Goal: Task Accomplishment & Management: Complete application form

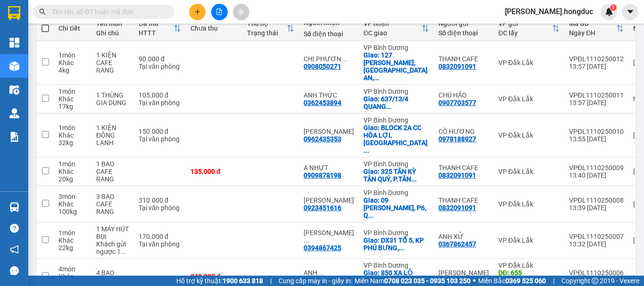
scroll to position [292, 0]
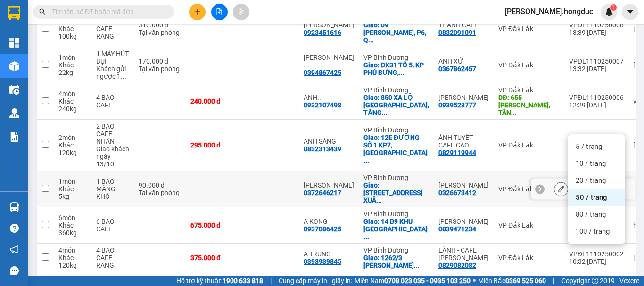
click at [442, 171] on td "THU VÂN 0326673412" at bounding box center [464, 189] width 60 height 36
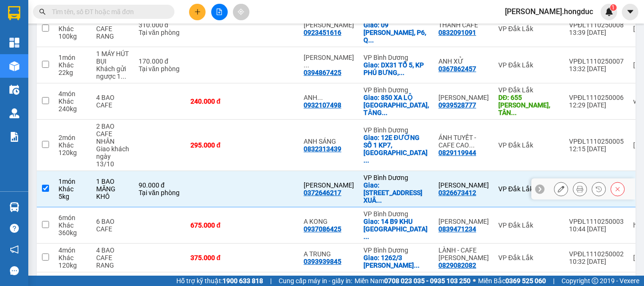
click at [442, 181] on div "[PERSON_NAME]" at bounding box center [463, 185] width 50 height 8
checkbox input "false"
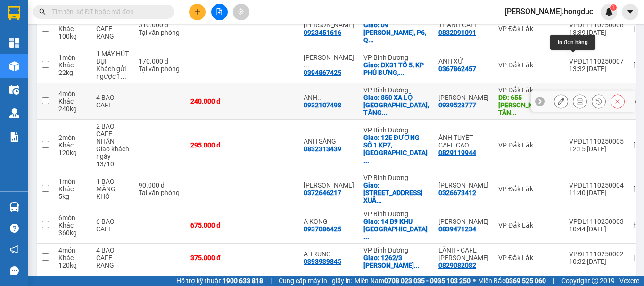
click at [576, 98] on icon at bounding box center [579, 101] width 7 height 7
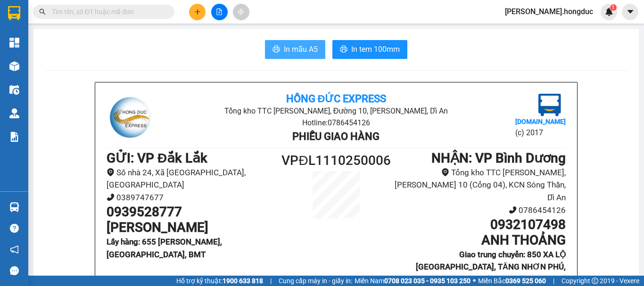
click at [301, 49] on span "In mẫu A5" at bounding box center [301, 49] width 34 height 12
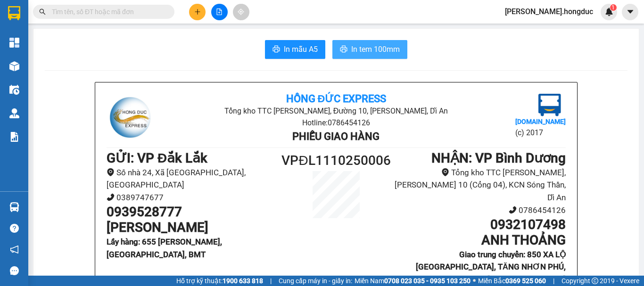
click at [361, 46] on span "In tem 100mm" at bounding box center [375, 49] width 49 height 12
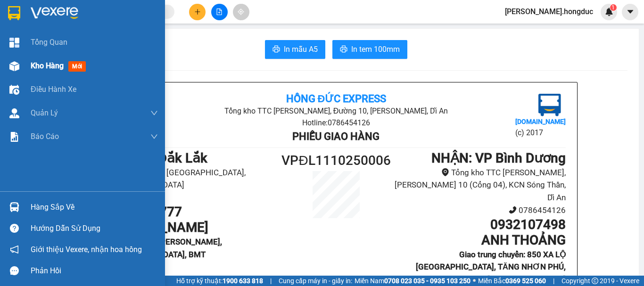
click at [39, 67] on span "Kho hàng" at bounding box center [47, 65] width 33 height 9
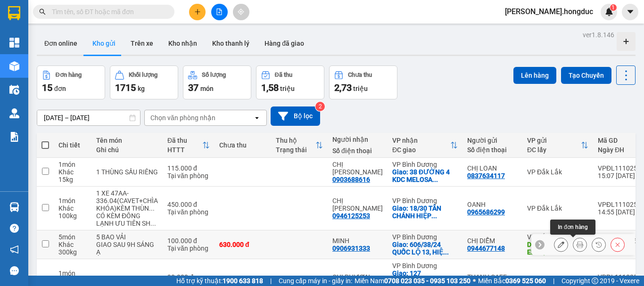
click at [576, 242] on icon at bounding box center [579, 244] width 7 height 7
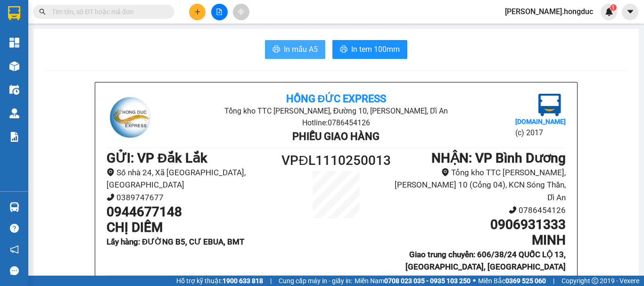
click at [303, 44] on span "In mẫu A5" at bounding box center [301, 49] width 34 height 12
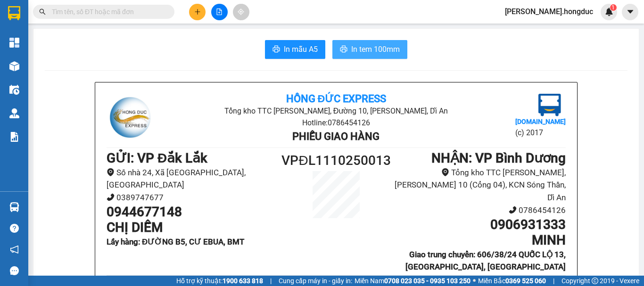
click at [377, 52] on span "In tem 100mm" at bounding box center [375, 49] width 49 height 12
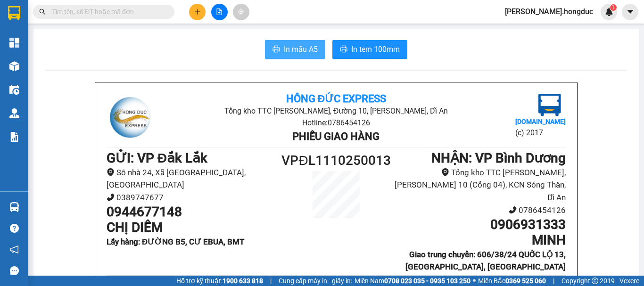
click at [292, 55] on span "In mẫu A5" at bounding box center [301, 49] width 34 height 12
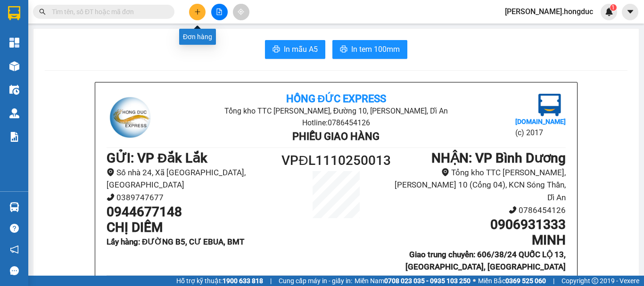
click at [199, 13] on icon "plus" at bounding box center [197, 11] width 7 height 7
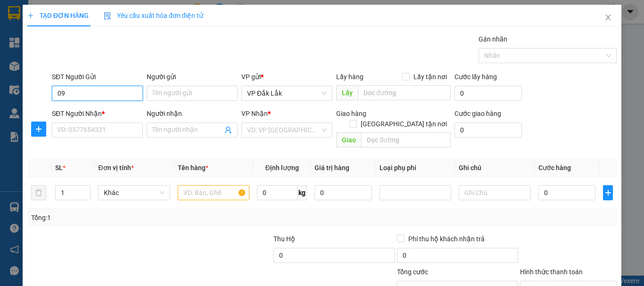
type input "0"
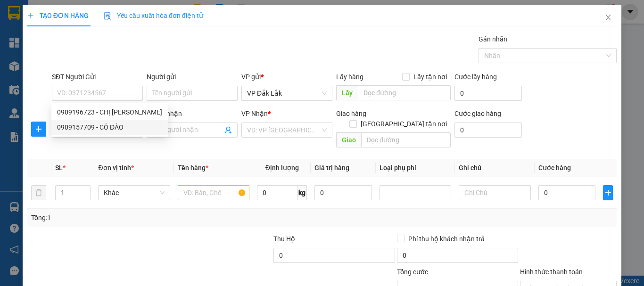
click at [123, 147] on div "Transit Pickup Surcharge Ids Transit Deliver Surcharge Ids Transit Deliver Surc…" at bounding box center [321, 187] width 589 height 307
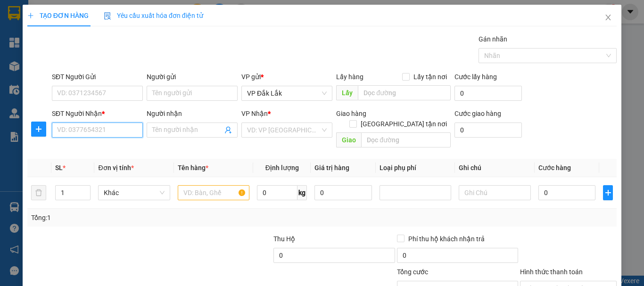
click at [117, 130] on input "SĐT Người Nhận *" at bounding box center [97, 130] width 91 height 15
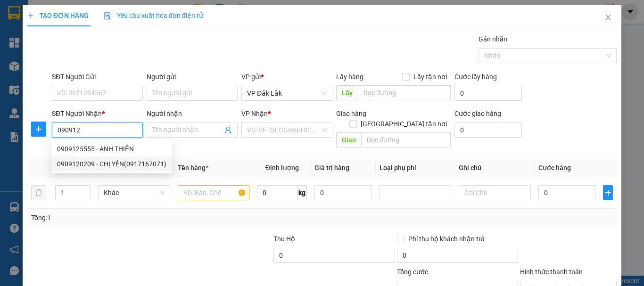
click at [107, 165] on div "0909120209 - CHỊ YẾN(0917167071)" at bounding box center [111, 164] width 109 height 10
type input "0909120209"
type input "CHỊ YẾN(0917167071)"
checkbox input "true"
type input "137 TRƯỜNG CHINH, P.12, [GEOGRAPHIC_DATA]"
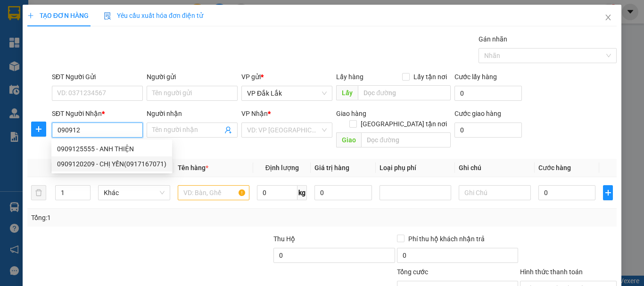
type input "155.000"
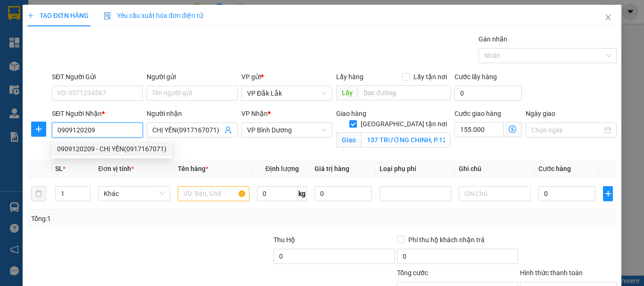
type input "400.000"
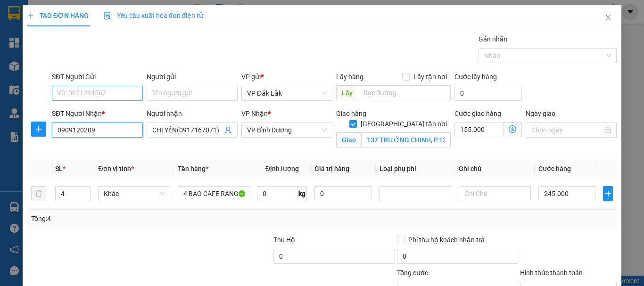
type input "0909120209"
click at [124, 94] on input "SĐT Người Gửi" at bounding box center [97, 93] width 91 height 15
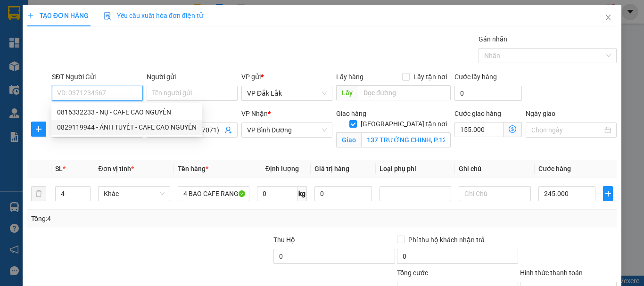
click at [117, 126] on div "0829119944 - ÁNH TUYẾT - CAFE CAO NGUYÊN" at bounding box center [126, 127] width 139 height 10
type input "0829119944"
type input "ÁNH TUYẾT - CAFE [PERSON_NAME]"
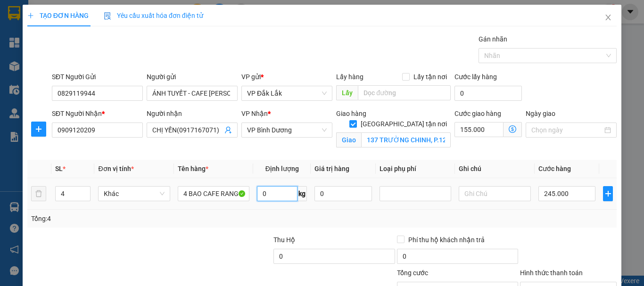
click at [276, 196] on input "0" at bounding box center [277, 193] width 41 height 15
type input "140"
click at [564, 194] on input "245.000" at bounding box center [566, 193] width 57 height 15
type input "2"
type input "155.002"
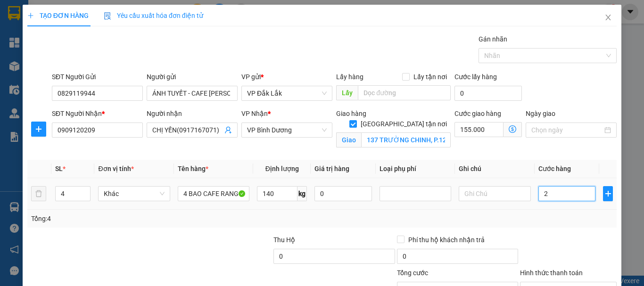
type input "155.002"
type input "24"
type input "155.024"
type input "240"
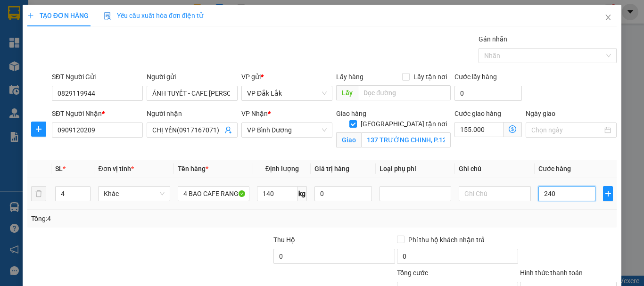
type input "155.240"
type input "2.400"
type input "157.400"
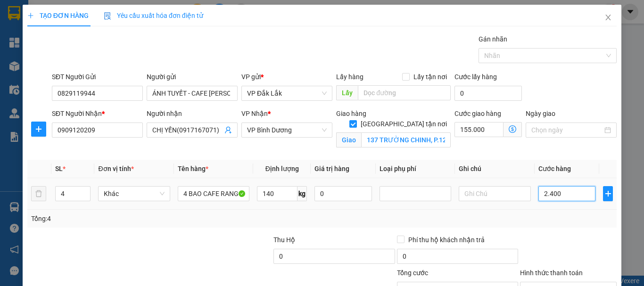
type input "24.000"
type input "179.000"
type input "240.000"
type input "395.000"
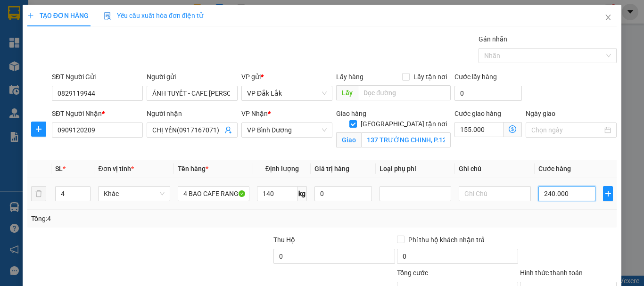
type input "395.000"
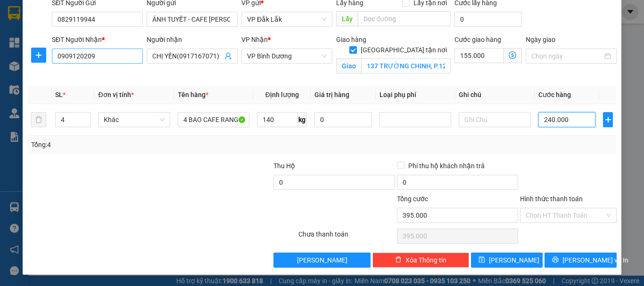
type input "240.000"
click at [119, 53] on input "0909120209" at bounding box center [97, 56] width 91 height 15
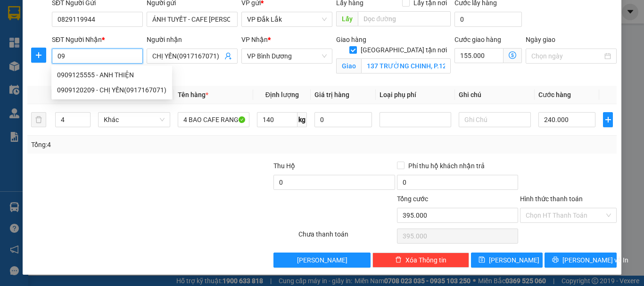
type input "0"
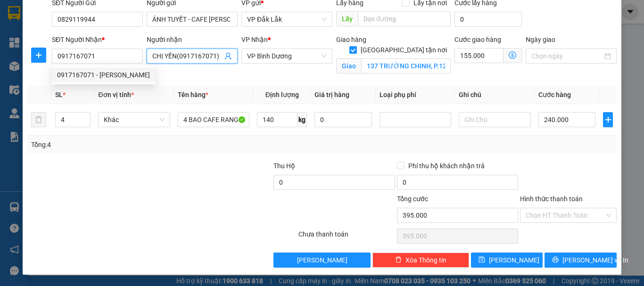
click at [158, 57] on input "CHỊ YẾN(0917167071)" at bounding box center [187, 56] width 70 height 10
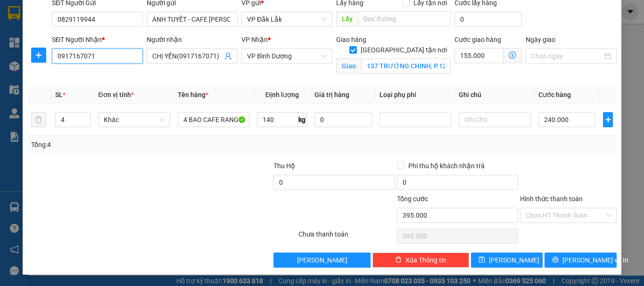
click at [106, 57] on input "0917167071" at bounding box center [97, 56] width 91 height 15
type input "0"
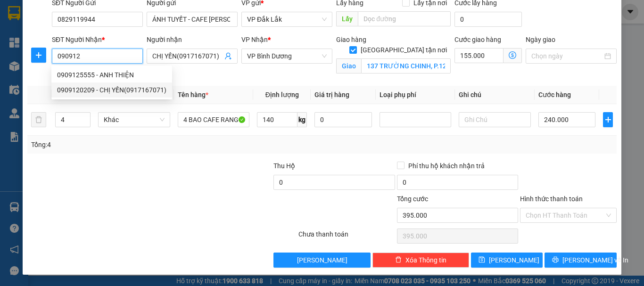
click at [101, 90] on div "0909120209 - CHỊ YẾN(0917167071)" at bounding box center [111, 90] width 109 height 10
type input "0909120209"
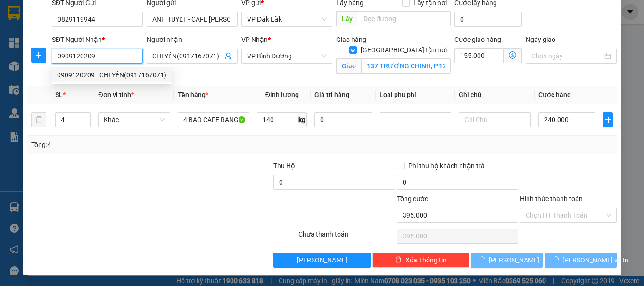
type input "400.000"
type input "0"
type input "245.000"
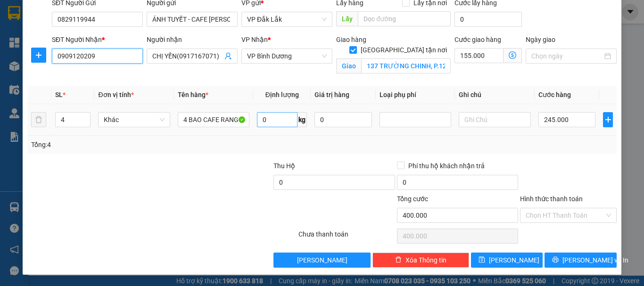
type input "0909120209"
click at [274, 122] on input "0" at bounding box center [277, 119] width 41 height 15
type input "140"
click at [579, 117] on input "245.000" at bounding box center [566, 119] width 57 height 15
type input "2"
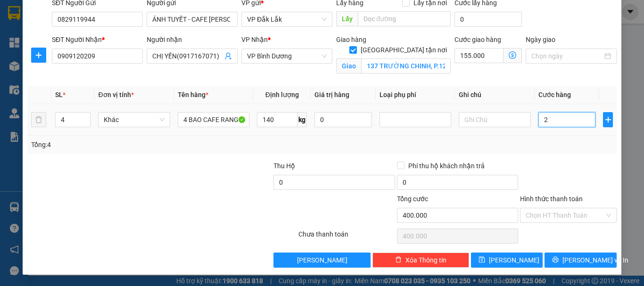
type input "155.002"
type input "24"
type input "155.024"
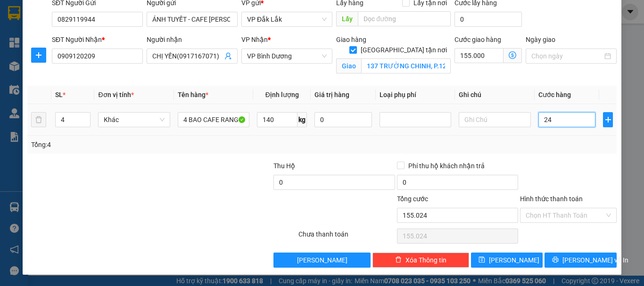
type input "240"
type input "155.240"
type input "2.400"
type input "157.400"
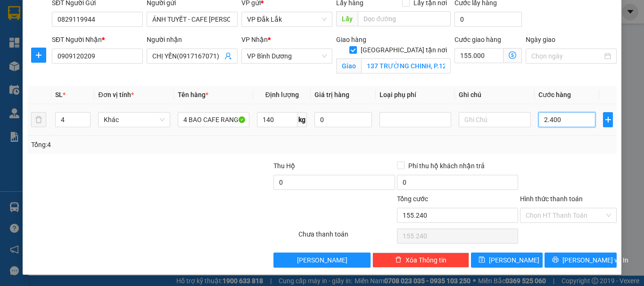
type input "157.400"
type input "24.000"
type input "179.000"
type input "240.000"
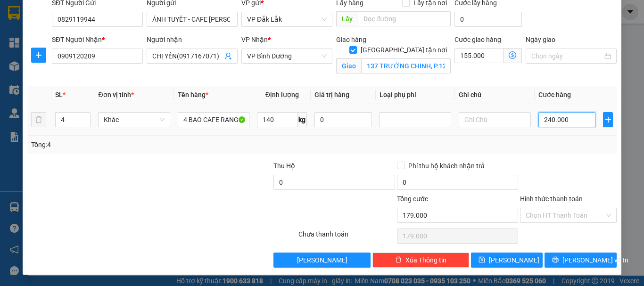
type input "395.000"
type input "240.000"
click at [574, 259] on span "[PERSON_NAME] và In" at bounding box center [595, 260] width 66 height 10
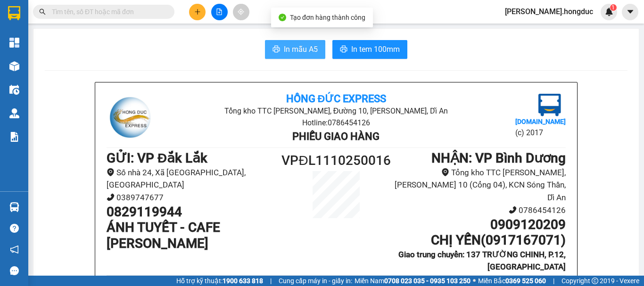
click at [289, 51] on span "In mẫu A5" at bounding box center [301, 49] width 34 height 12
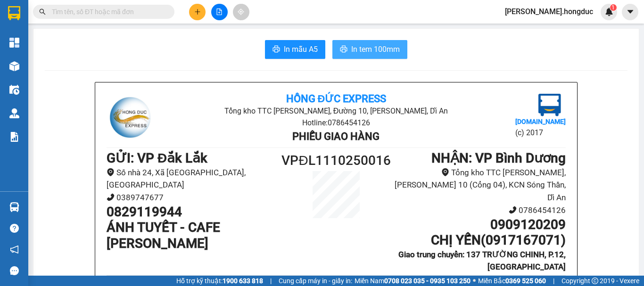
click at [369, 53] on span "In tem 100mm" at bounding box center [375, 49] width 49 height 12
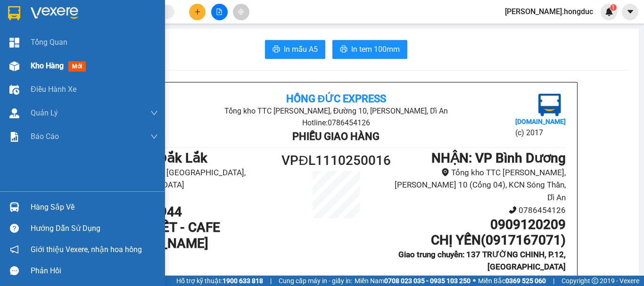
click at [41, 65] on span "Kho hàng" at bounding box center [47, 65] width 33 height 9
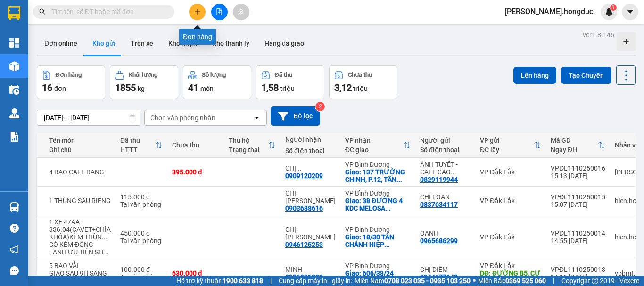
click at [199, 13] on icon "plus" at bounding box center [197, 11] width 7 height 7
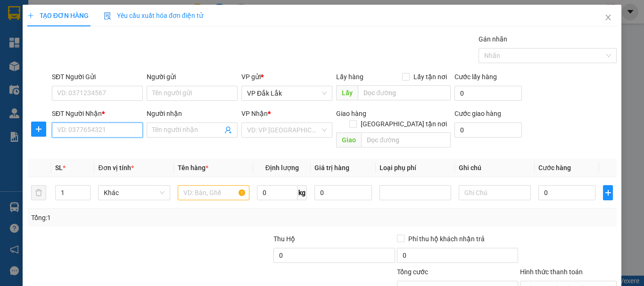
click at [118, 128] on input "SĐT Người Nhận *" at bounding box center [97, 130] width 91 height 15
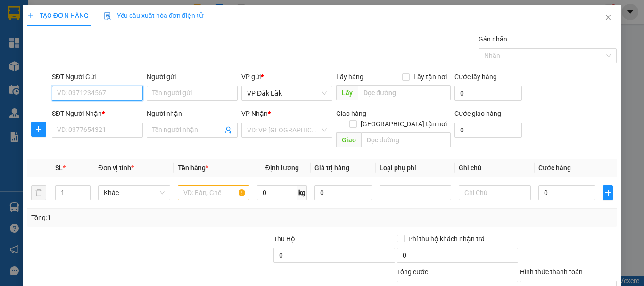
click at [113, 96] on input "SĐT Người Gửi" at bounding box center [97, 93] width 91 height 15
click at [103, 112] on div "0968197988 - CHÚ PHÁT" at bounding box center [96, 112] width 79 height 10
type input "0968197988"
type input "CHÚ PHÁT"
type input "0941412143"
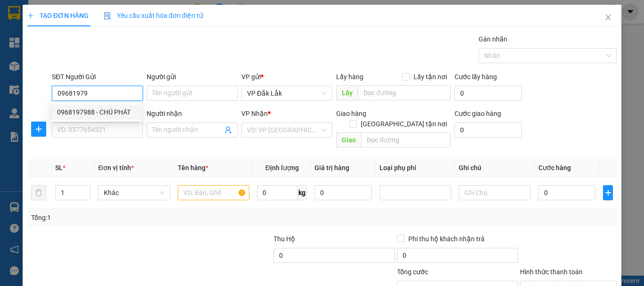
type input "CHỊ THƯ"
checkbox input "true"
type input "BLOCK A CC FLORAFUJI, ĐƯỜNG D1, [GEOGRAPHIC_DATA], Q9"
type input "75.000"
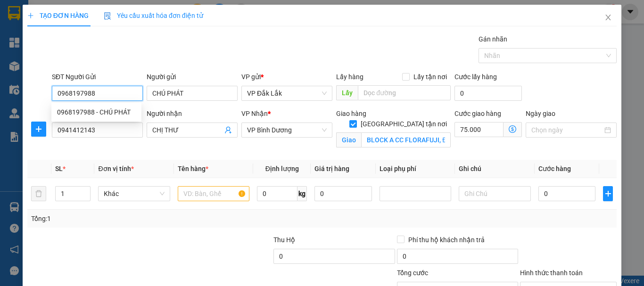
type input "125.000"
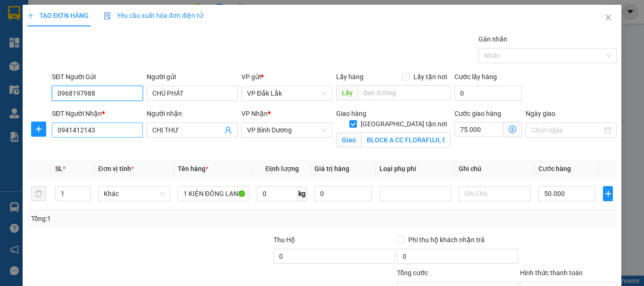
type input "0968197988"
click at [134, 126] on input "0941412143" at bounding box center [97, 130] width 91 height 15
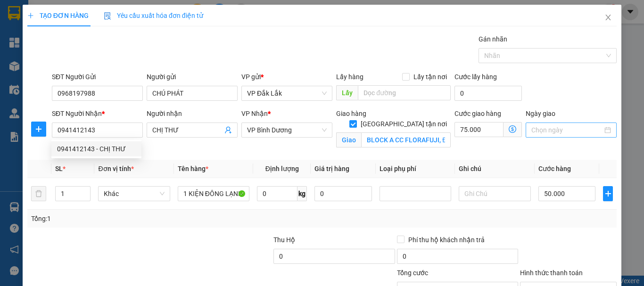
click at [551, 131] on input "Ngày giao" at bounding box center [566, 130] width 71 height 10
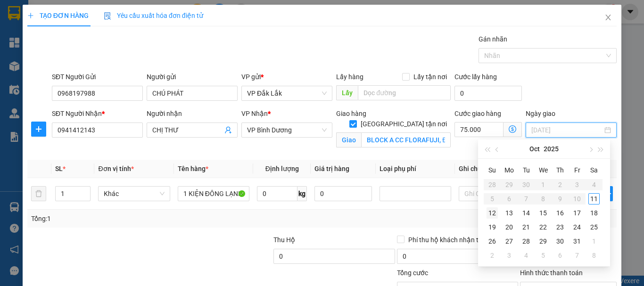
type input "[DATE]"
click at [495, 212] on div "12" at bounding box center [491, 212] width 11 height 11
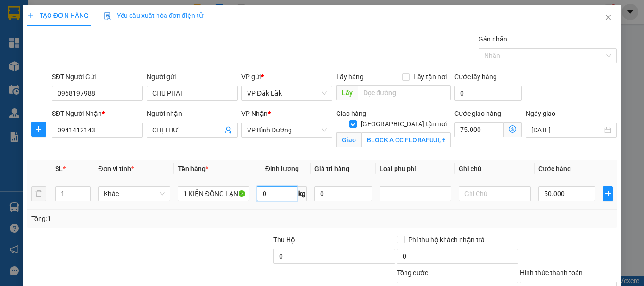
click at [276, 200] on input "0" at bounding box center [277, 193] width 41 height 15
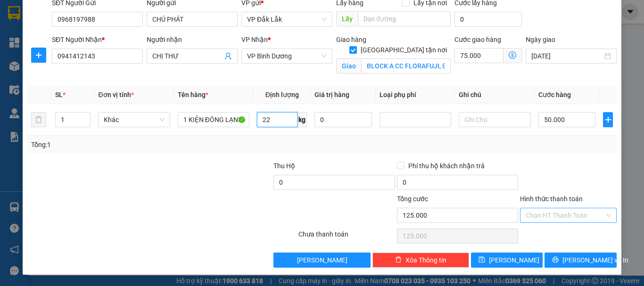
type input "22"
click at [554, 216] on input "Hình thức thanh toán" at bounding box center [564, 215] width 79 height 14
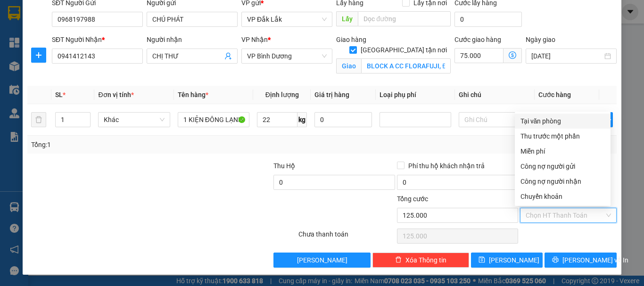
click at [550, 123] on div "Tại văn phòng" at bounding box center [562, 121] width 84 height 10
type input "0"
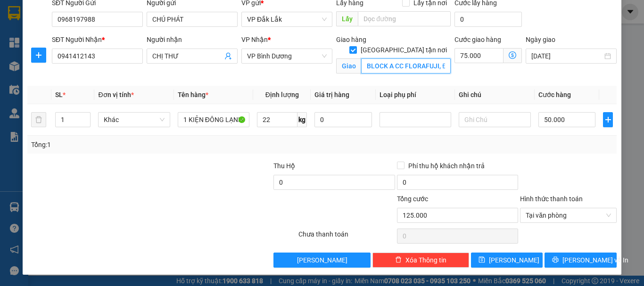
click at [417, 58] on input "BLOCK A CC FLORAFUJI, ĐƯỜNG D1, [GEOGRAPHIC_DATA], Q9" at bounding box center [406, 65] width 90 height 15
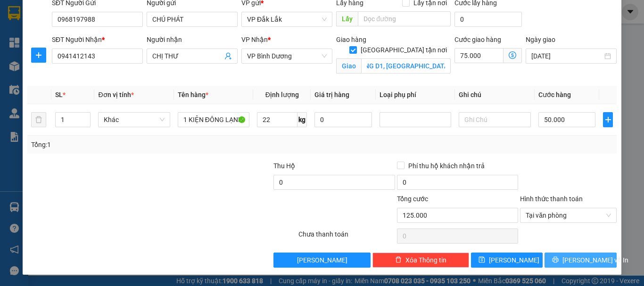
scroll to position [0, 0]
click at [558, 257] on icon "printer" at bounding box center [555, 260] width 6 height 6
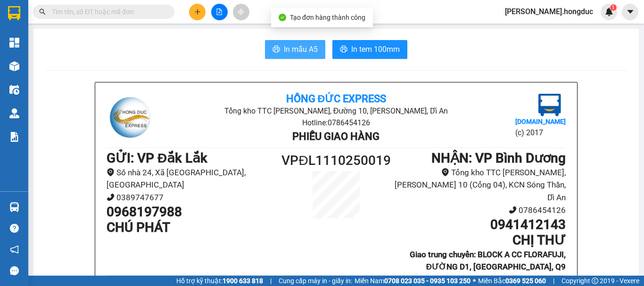
click at [302, 48] on span "In mẫu A5" at bounding box center [301, 49] width 34 height 12
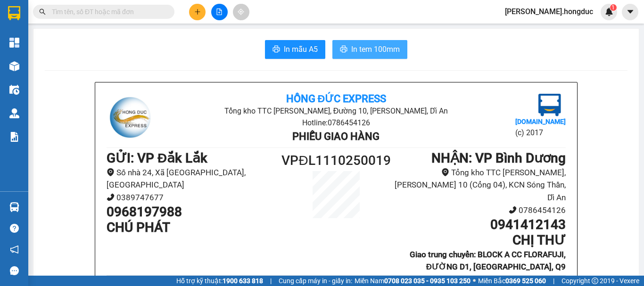
click at [358, 51] on span "In tem 100mm" at bounding box center [375, 49] width 49 height 12
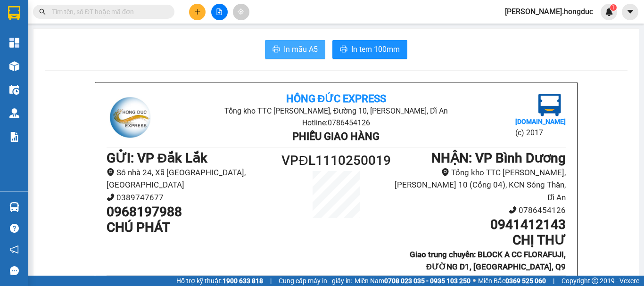
click at [296, 46] on span "In mẫu A5" at bounding box center [301, 49] width 34 height 12
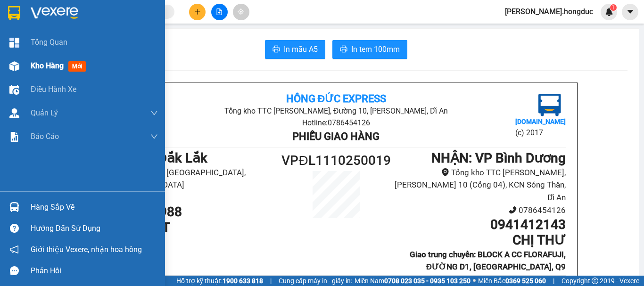
click at [52, 68] on span "Kho hàng" at bounding box center [47, 65] width 33 height 9
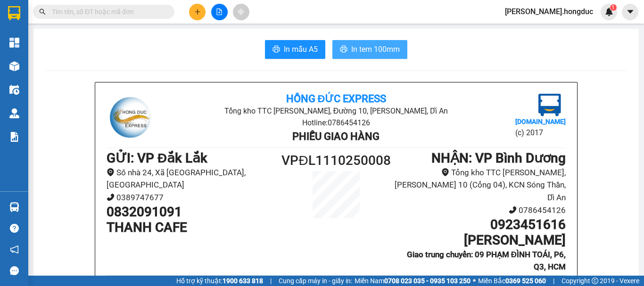
click at [351, 44] on span "In tem 100mm" at bounding box center [375, 49] width 49 height 12
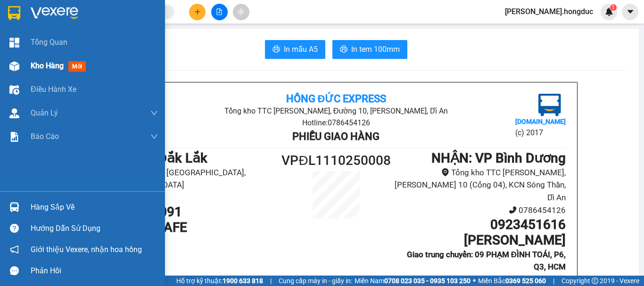
click at [33, 63] on span "Kho hàng" at bounding box center [47, 65] width 33 height 9
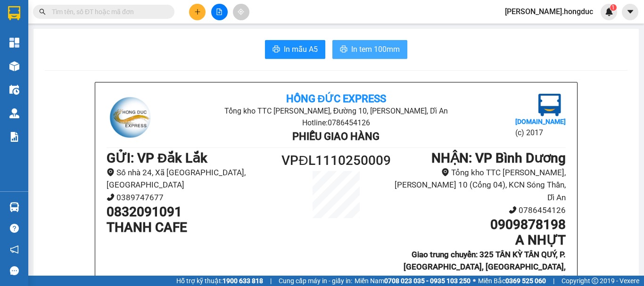
click at [366, 55] on span "In tem 100mm" at bounding box center [375, 49] width 49 height 12
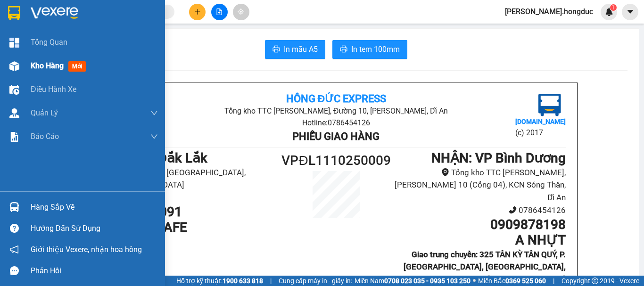
click at [37, 65] on span "Kho hàng" at bounding box center [47, 65] width 33 height 9
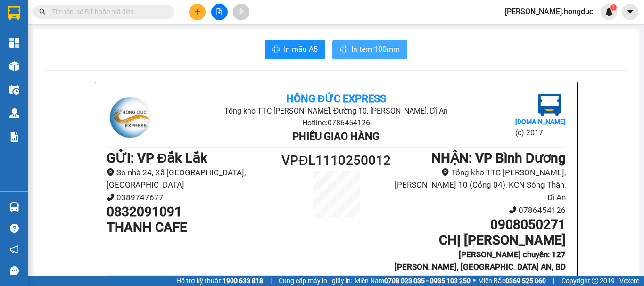
click at [357, 53] on span "In tem 100mm" at bounding box center [375, 49] width 49 height 12
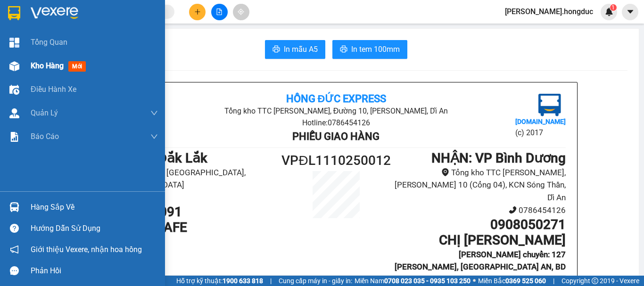
click at [39, 70] on span "Kho hàng" at bounding box center [47, 65] width 33 height 9
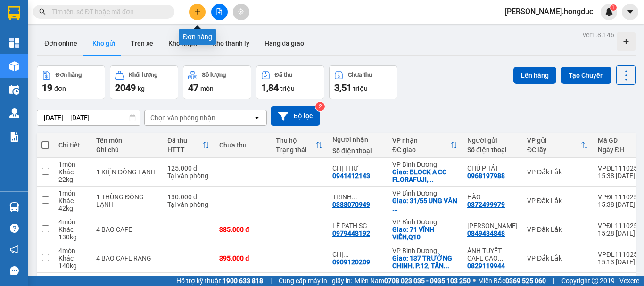
click at [199, 11] on icon "plus" at bounding box center [197, 11] width 7 height 7
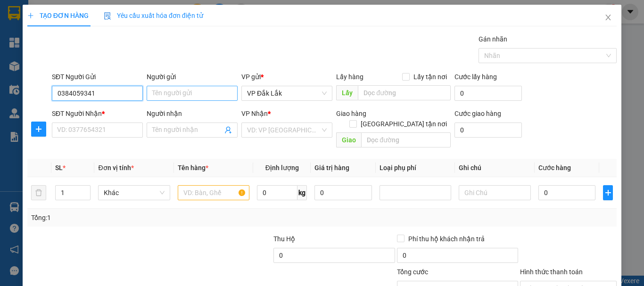
type input "0384059341"
click at [198, 90] on input "Người gửi" at bounding box center [192, 93] width 91 height 15
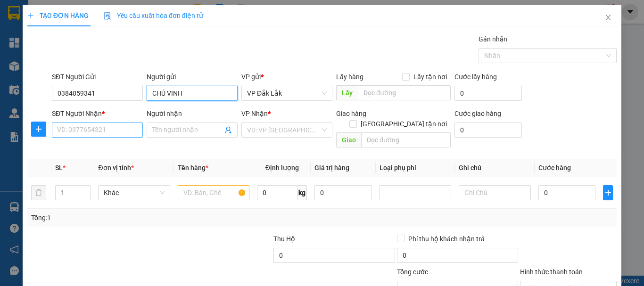
type input "CHÚ VINH"
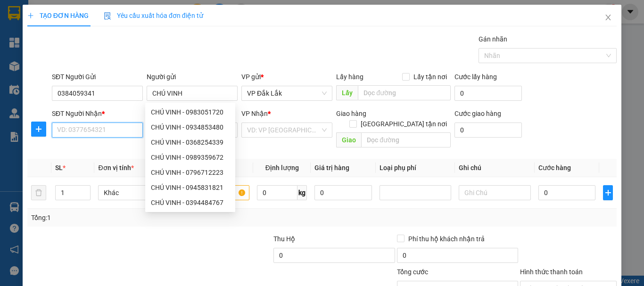
click at [112, 127] on input "SĐT Người Nhận *" at bounding box center [97, 130] width 91 height 15
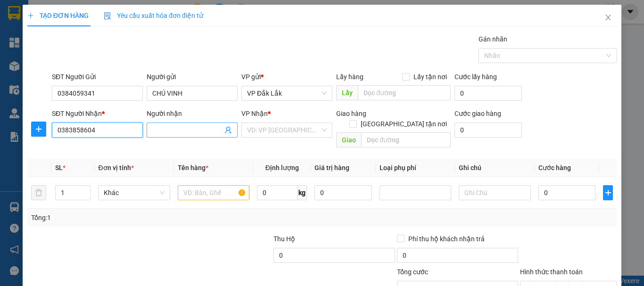
type input "0383858604"
click at [164, 129] on input "Người nhận" at bounding box center [187, 130] width 70 height 10
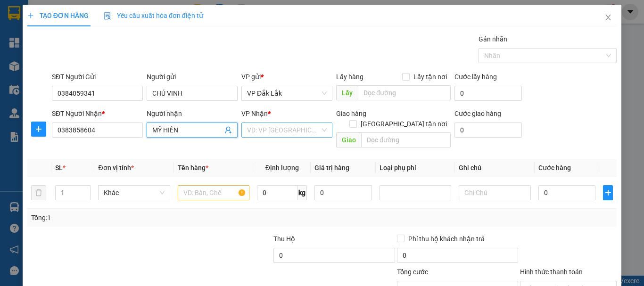
type input "MỸ HIỀN"
click at [301, 128] on input "search" at bounding box center [283, 130] width 73 height 14
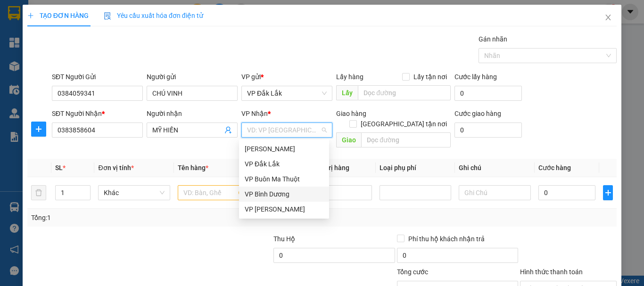
click at [275, 192] on div "VP Bình Dương" at bounding box center [284, 194] width 79 height 10
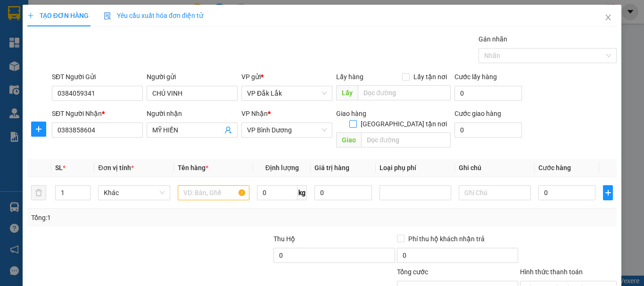
click at [356, 120] on input "[GEOGRAPHIC_DATA] tận nơi" at bounding box center [352, 123] width 7 height 7
checkbox input "true"
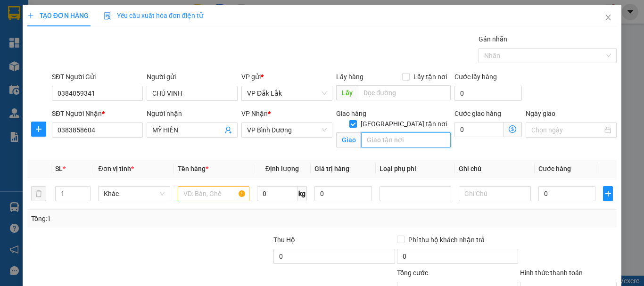
click at [399, 132] on input "text" at bounding box center [406, 139] width 90 height 15
click at [400, 132] on input "text" at bounding box center [406, 139] width 90 height 15
type input "104 [PERSON_NAME], GÒ VẤP"
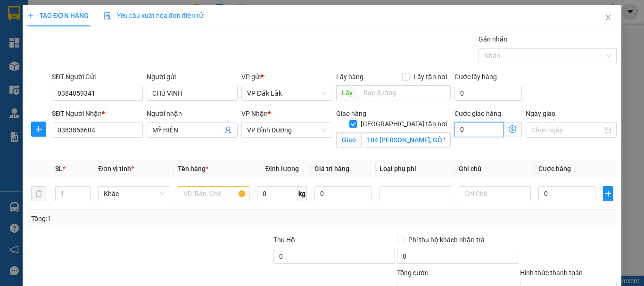
click at [476, 127] on input "0" at bounding box center [478, 129] width 49 height 15
type input "1"
type input "12"
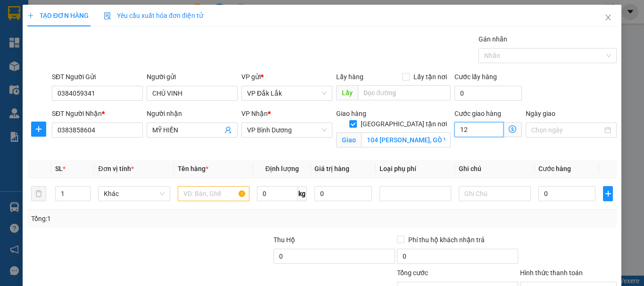
type input "12"
type input "120"
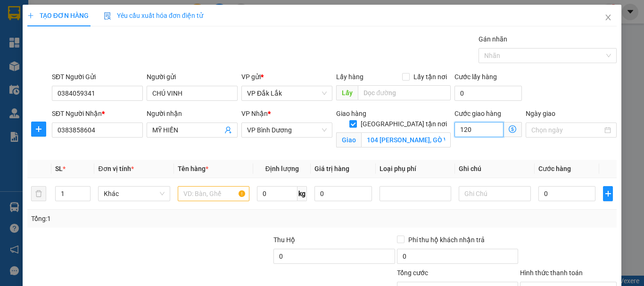
type input "1.200"
type input "12.000"
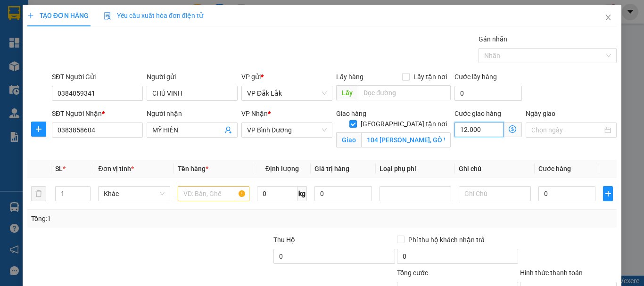
type input "12.000"
type input "120.000"
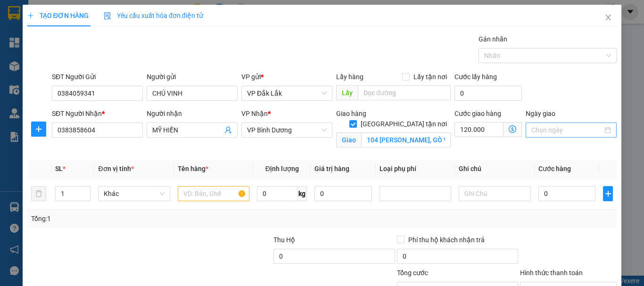
click at [547, 134] on input "Ngày giao" at bounding box center [566, 130] width 71 height 10
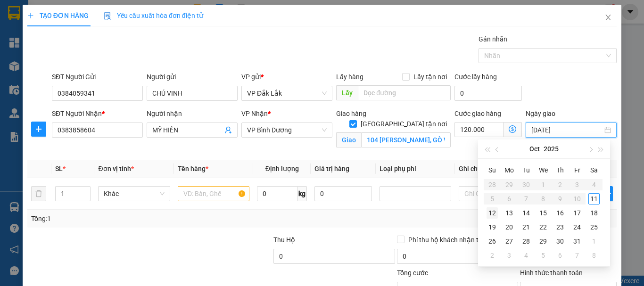
type input "[DATE]"
click at [494, 211] on div "12" at bounding box center [491, 212] width 11 height 11
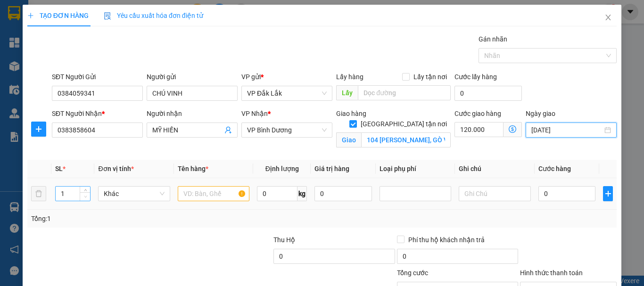
click at [84, 192] on span "Decrease Value" at bounding box center [85, 196] width 10 height 8
type input "2"
click at [84, 190] on icon "up" at bounding box center [85, 191] width 3 height 3
click at [192, 193] on input "text" at bounding box center [214, 193] width 72 height 15
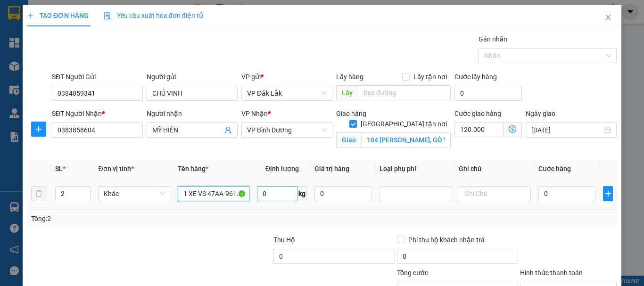
type input "1 XE VS 47AA-961.23 + 1 THÙNG"
click at [260, 191] on input "0" at bounding box center [277, 193] width 41 height 15
type input "124"
click at [546, 195] on input "0" at bounding box center [566, 193] width 57 height 15
type input "3"
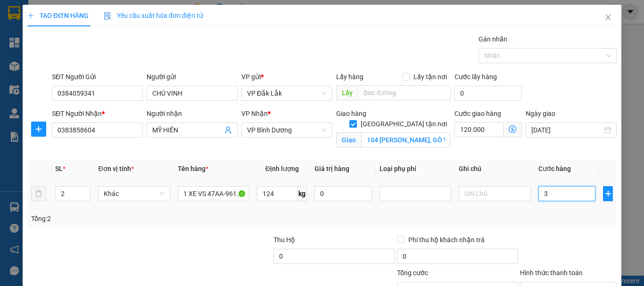
type input "120.003"
type input "39"
type input "120.039"
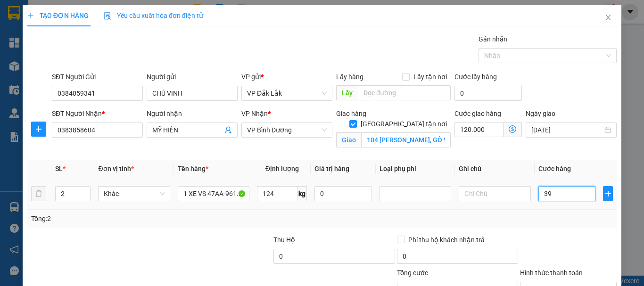
type input "390"
type input "120.390"
type input "3.900"
type input "123.900"
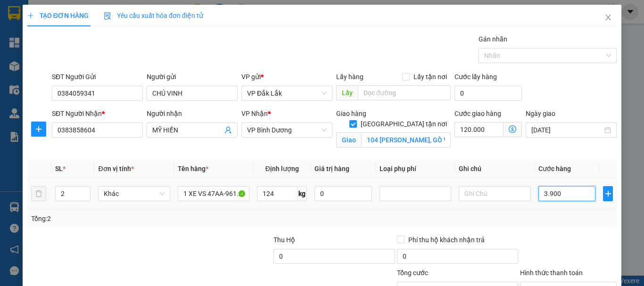
type input "123.900"
type input "39.000"
type input "159.000"
type input "390.000"
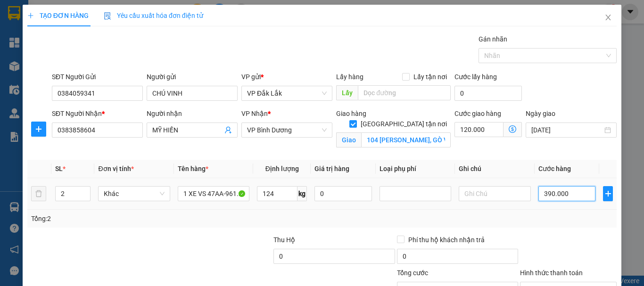
type input "510.000"
type input "390.000"
click at [554, 282] on input "Hình thức thanh toán" at bounding box center [564, 289] width 79 height 14
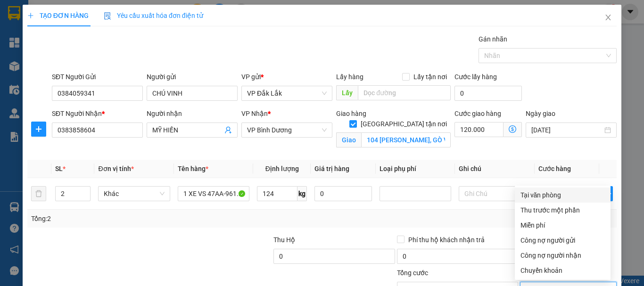
click at [550, 190] on div "Tại văn phòng" at bounding box center [562, 195] width 84 height 10
type input "0"
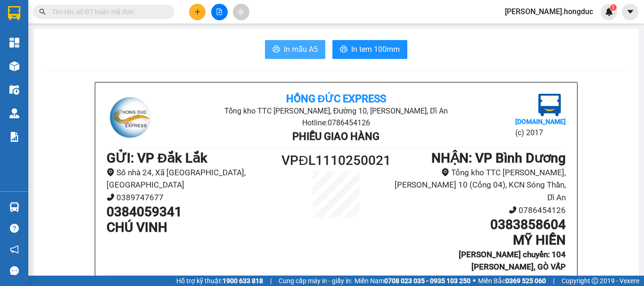
click at [298, 50] on span "In mẫu A5" at bounding box center [301, 49] width 34 height 12
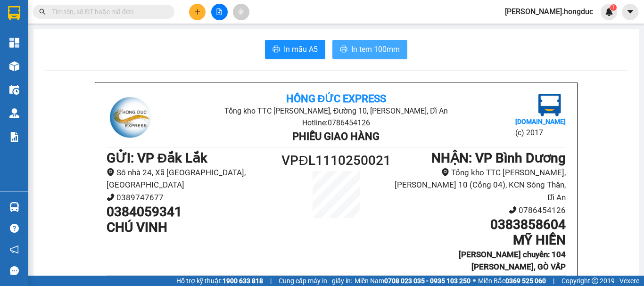
click at [387, 55] on span "In tem 100mm" at bounding box center [375, 49] width 49 height 12
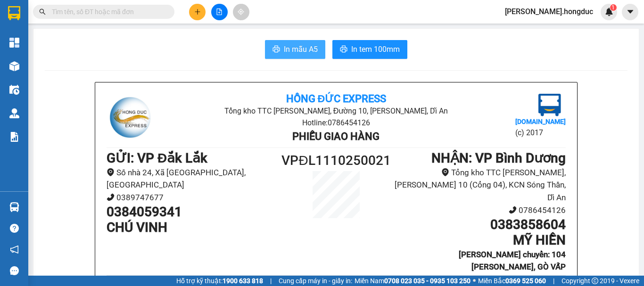
click at [303, 55] on span "In mẫu A5" at bounding box center [301, 49] width 34 height 12
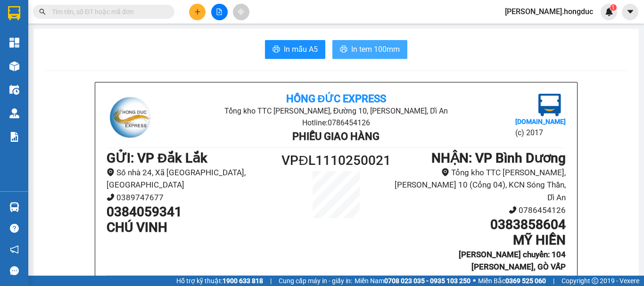
click at [355, 49] on span "In tem 100mm" at bounding box center [375, 49] width 49 height 12
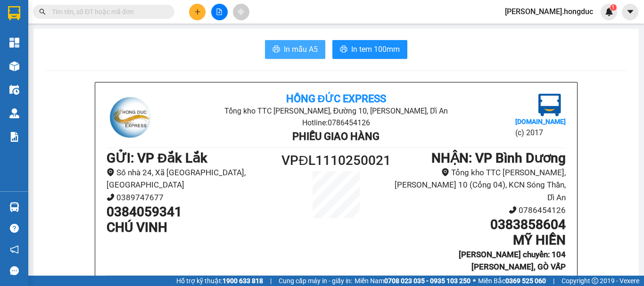
click at [293, 50] on span "In mẫu A5" at bounding box center [301, 49] width 34 height 12
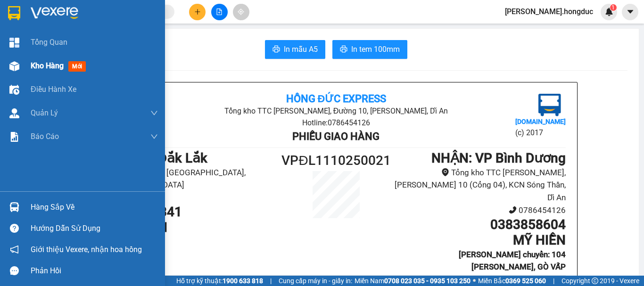
click at [52, 64] on span "Kho hàng" at bounding box center [47, 65] width 33 height 9
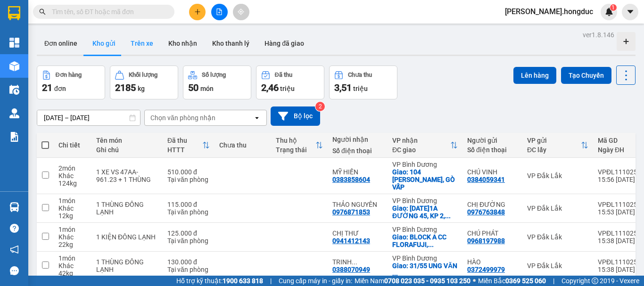
click at [142, 42] on button "Trên xe" at bounding box center [142, 43] width 38 height 23
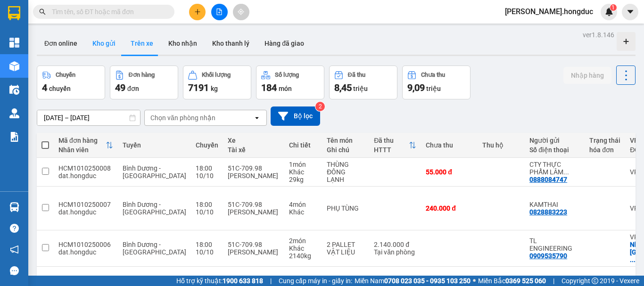
click at [103, 44] on button "Kho gửi" at bounding box center [104, 43] width 38 height 23
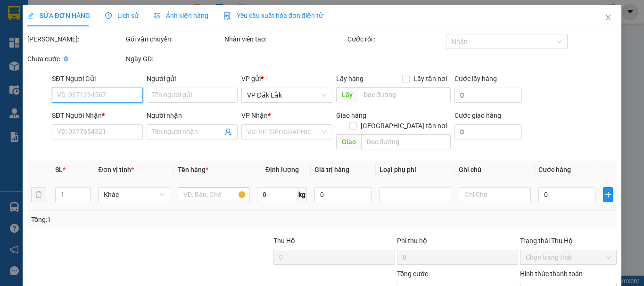
type input "0944677148"
type input "CHỊ DIỄM"
type input "ĐƯỜNG B5, CƯ EBUA, BMT"
type input "100.000"
type input "0906931333"
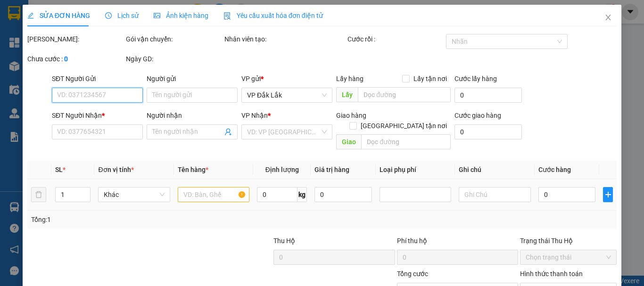
type input "MINH"
checkbox input "true"
type input "606/38/24 QUỐC LỘ 13, [GEOGRAPHIC_DATA], [GEOGRAPHIC_DATA]"
type input "730.000"
type input "100.000"
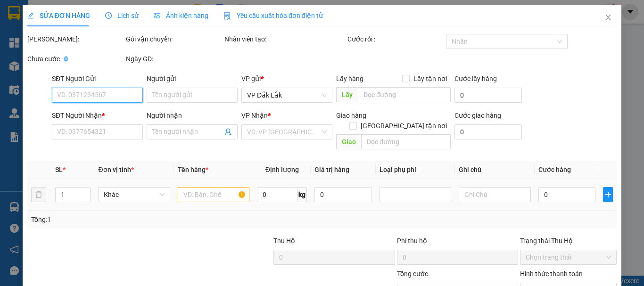
type input "630.000"
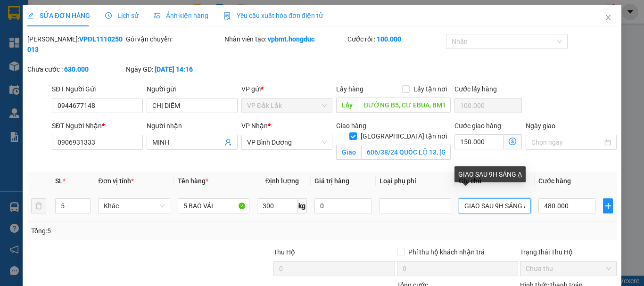
click at [473, 200] on input "GIAO SAU 9H SÁNG Ạ" at bounding box center [494, 205] width 72 height 15
type input "G"
type input "GIAO KHÁCH NAGỲ 13"
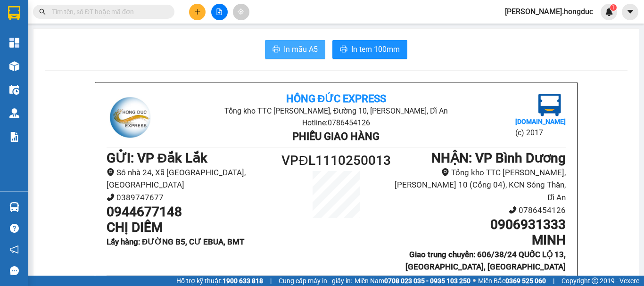
click at [305, 50] on span "In mẫu A5" at bounding box center [301, 49] width 34 height 12
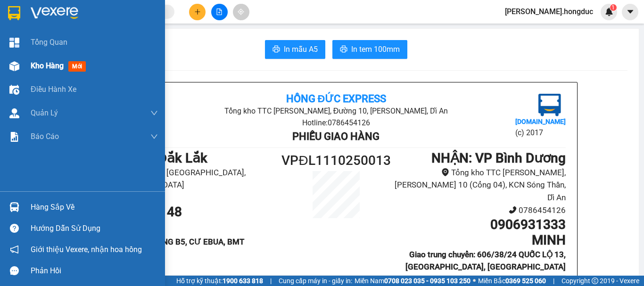
click at [41, 69] on span "Kho hàng" at bounding box center [47, 65] width 33 height 9
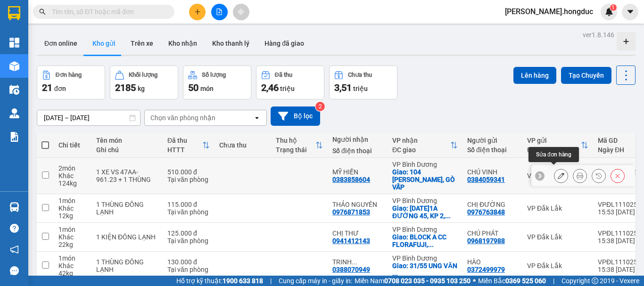
click at [557, 172] on icon at bounding box center [560, 175] width 7 height 7
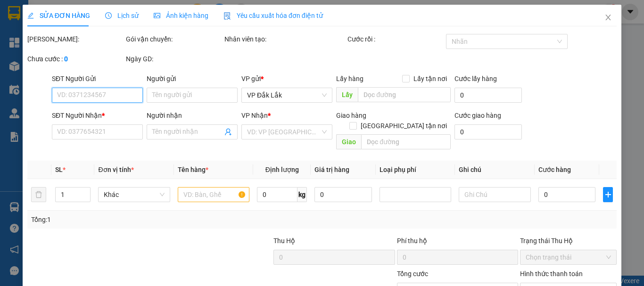
type input "0384059341"
type input "CHÚ VINH"
type input "0383858604"
type input "MỸ HIỀN"
checkbox input "true"
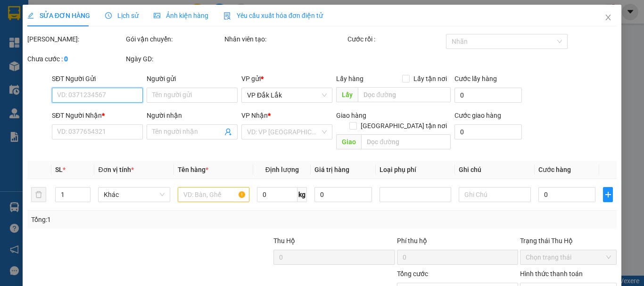
type input "104 [PERSON_NAME], GÒ VẤP"
type input "510.000"
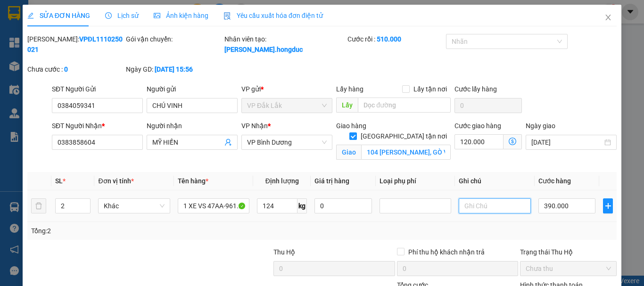
click at [493, 198] on input "text" at bounding box center [494, 205] width 72 height 15
type input "KHÁCH GỬI NGƯỢC 1 XE MÁY"
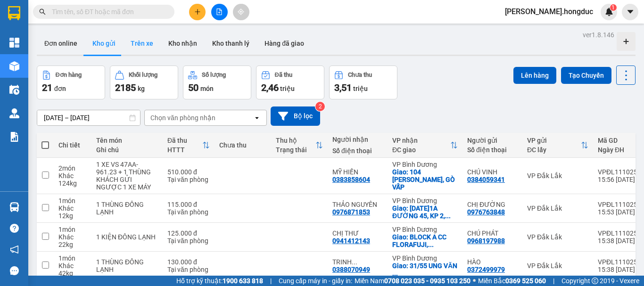
click at [137, 47] on button "Trên xe" at bounding box center [142, 43] width 38 height 23
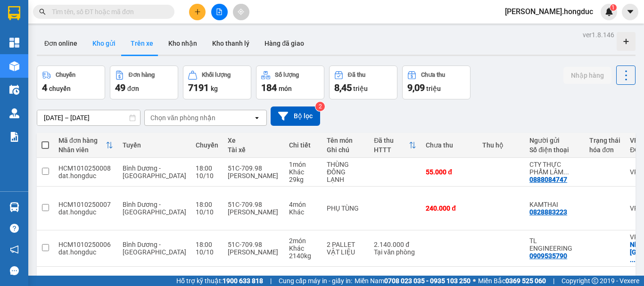
click at [104, 47] on button "Kho gửi" at bounding box center [104, 43] width 38 height 23
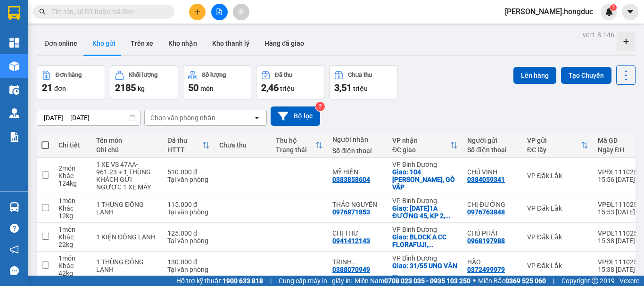
click at [44, 145] on span at bounding box center [45, 145] width 8 height 8
click at [45, 140] on input "checkbox" at bounding box center [45, 140] width 0 height 0
checkbox input "true"
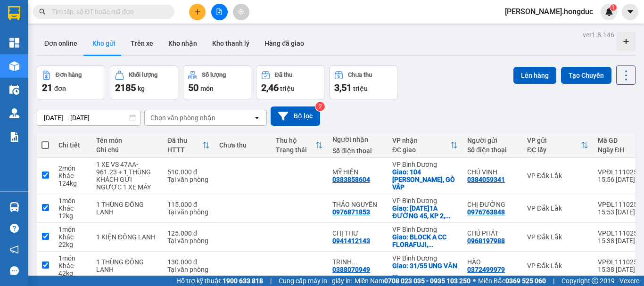
checkbox input "true"
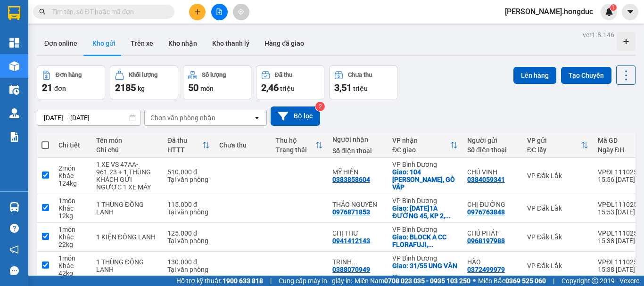
checkbox input "true"
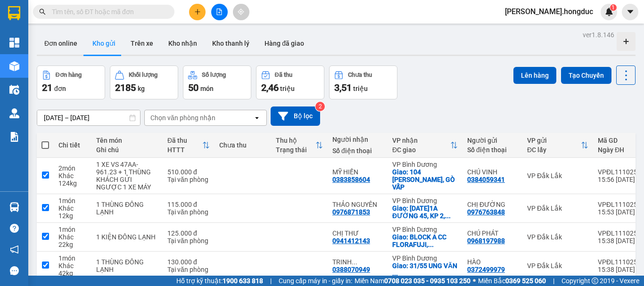
checkbox input "true"
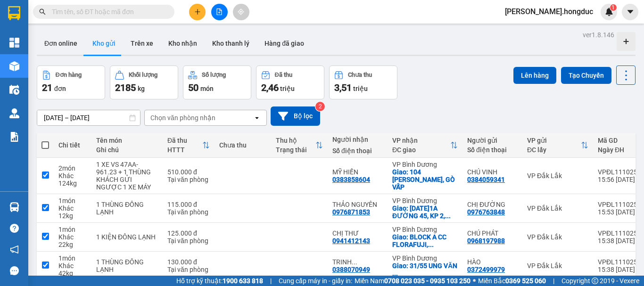
checkbox input "true"
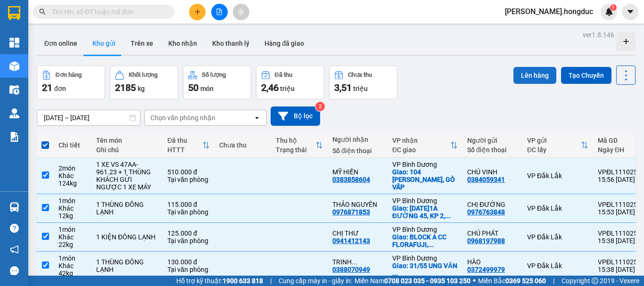
click at [528, 74] on button "Lên hàng" at bounding box center [534, 75] width 43 height 17
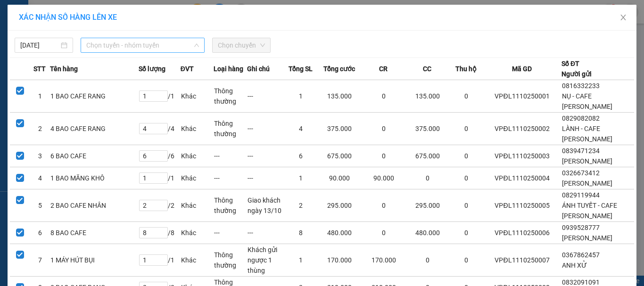
click at [143, 44] on span "Chọn tuyến - nhóm tuyến" at bounding box center [142, 45] width 113 height 14
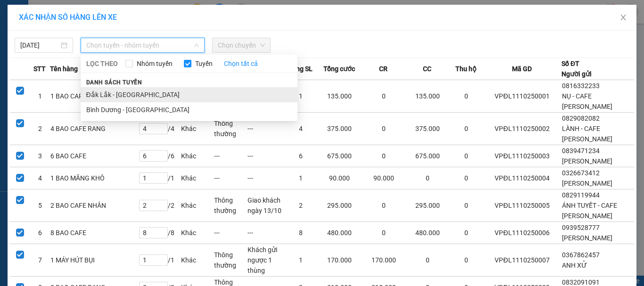
click at [124, 92] on li "Đắk Lắk - [GEOGRAPHIC_DATA]" at bounding box center [189, 94] width 217 height 15
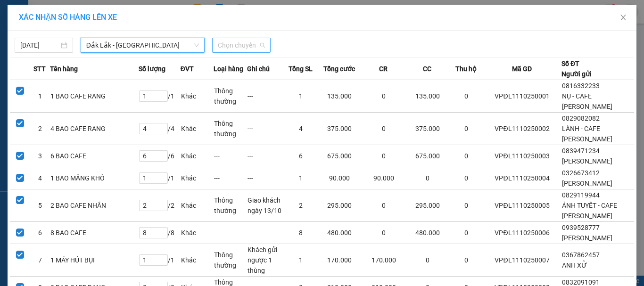
click at [227, 44] on span "Chọn chuyến" at bounding box center [241, 45] width 47 height 14
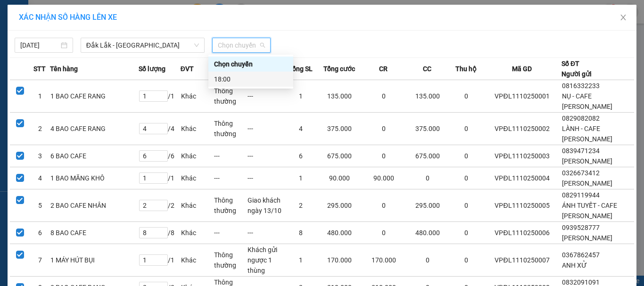
click at [224, 77] on div "18:00" at bounding box center [251, 79] width 74 height 10
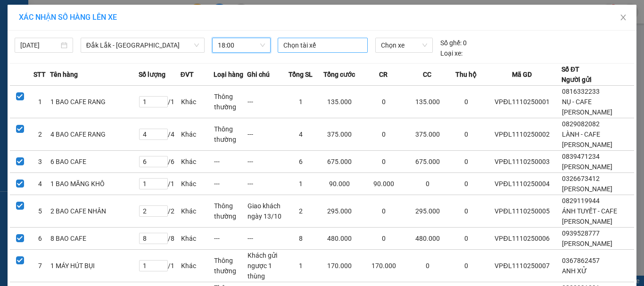
click at [304, 45] on div at bounding box center [323, 45] width 86 height 11
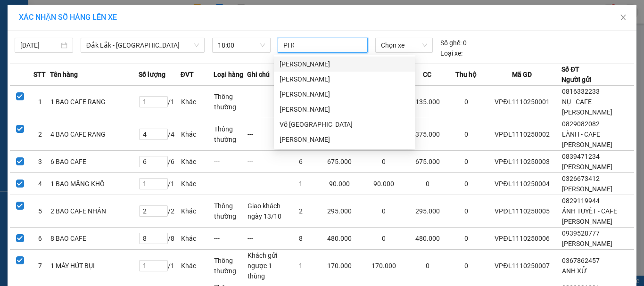
type input "PHONG"
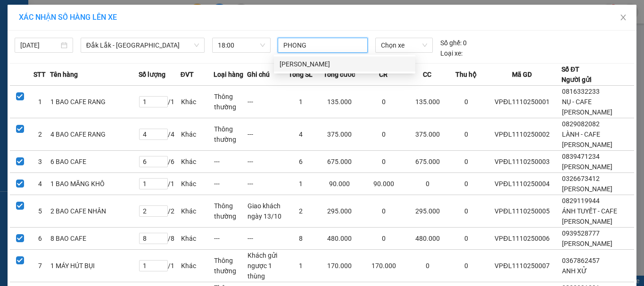
click at [307, 63] on div "[PERSON_NAME]" at bounding box center [344, 64] width 130 height 10
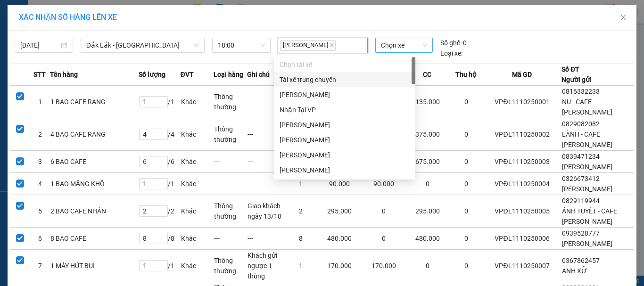
click at [390, 44] on span "Chọn xe" at bounding box center [404, 45] width 46 height 14
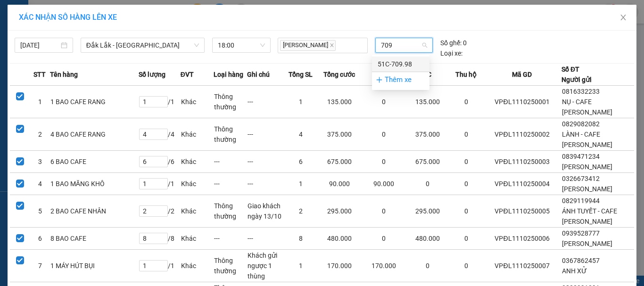
type input "7099"
click at [394, 62] on div "51C-709.98" at bounding box center [400, 64] width 46 height 10
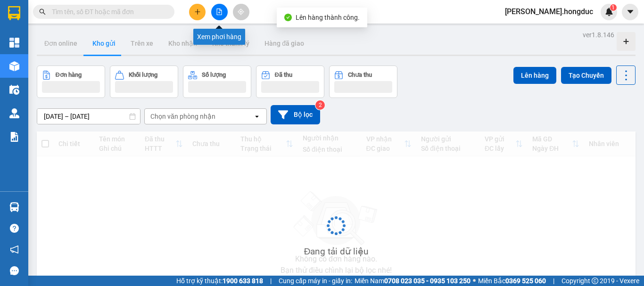
click at [218, 11] on icon "file-add" at bounding box center [219, 11] width 7 height 7
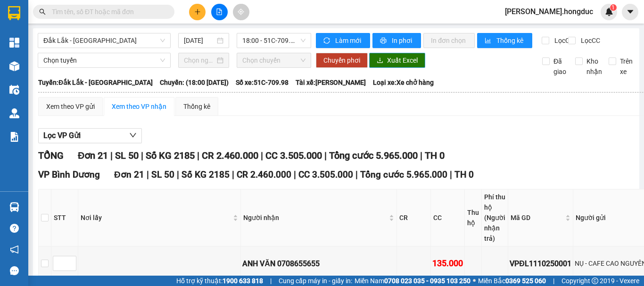
click at [396, 65] on span "Xuất Excel" at bounding box center [402, 60] width 31 height 10
